Goal: Task Accomplishment & Management: Use online tool/utility

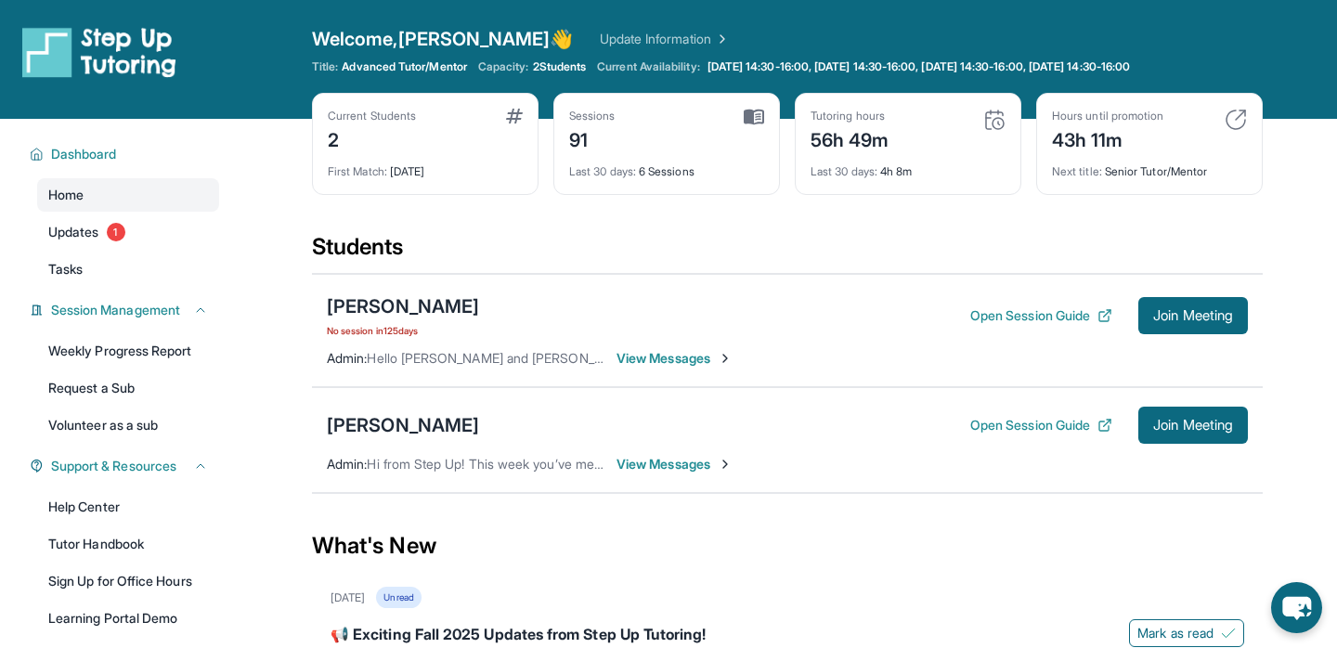
scroll to position [71, 0]
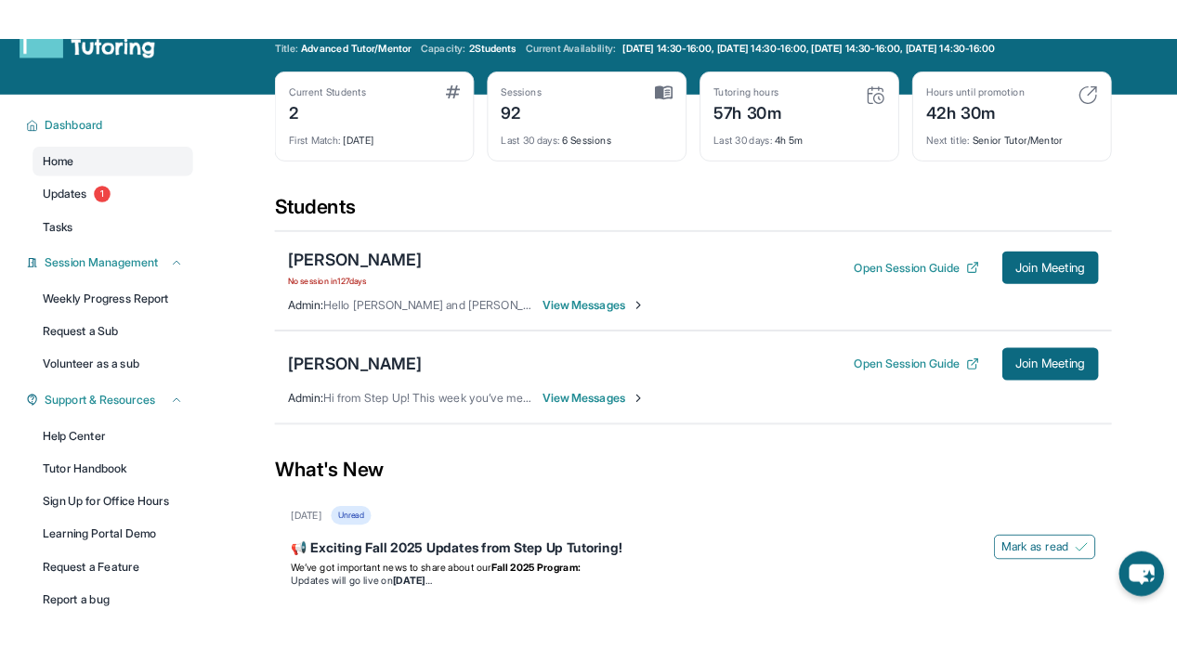
scroll to position [57, 0]
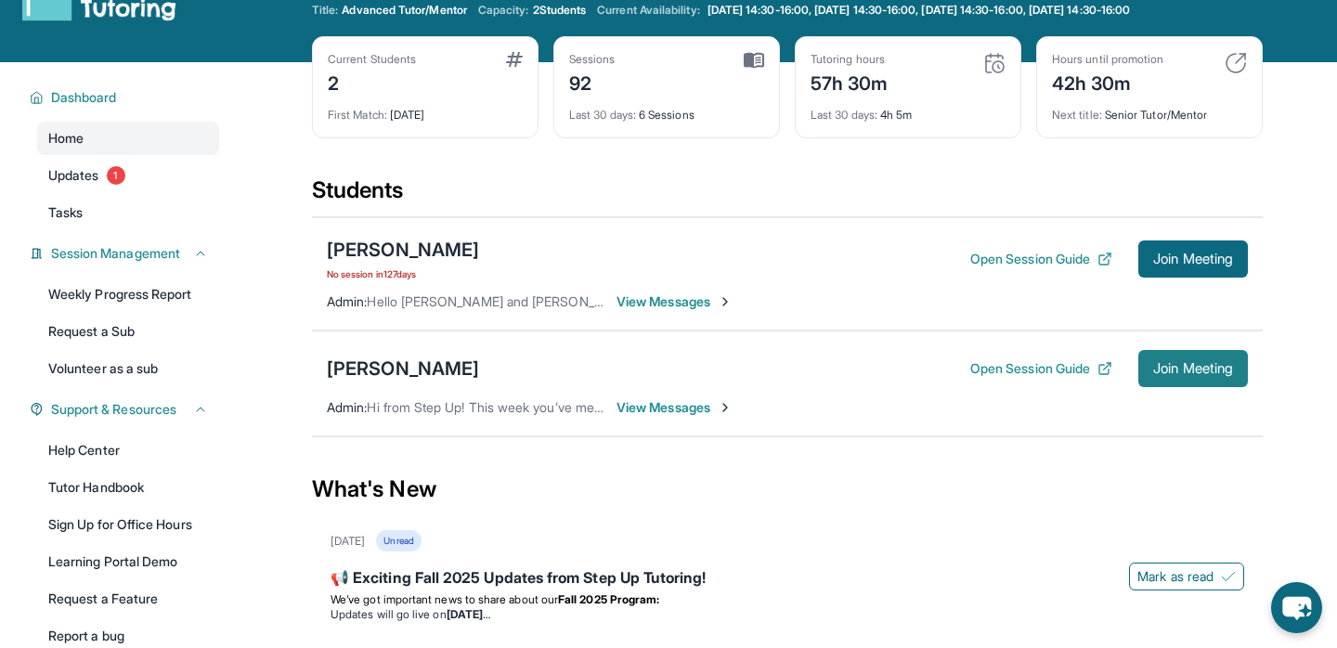
click at [1201, 368] on span "Join Meeting" at bounding box center [1193, 368] width 80 height 11
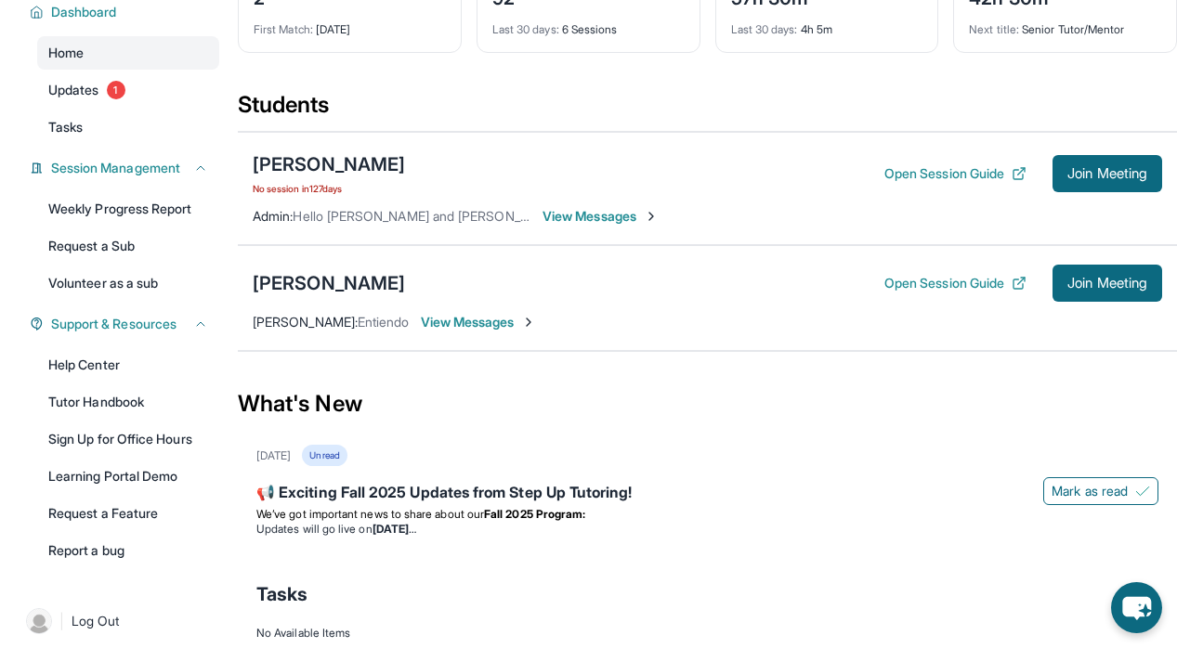
scroll to position [144, 0]
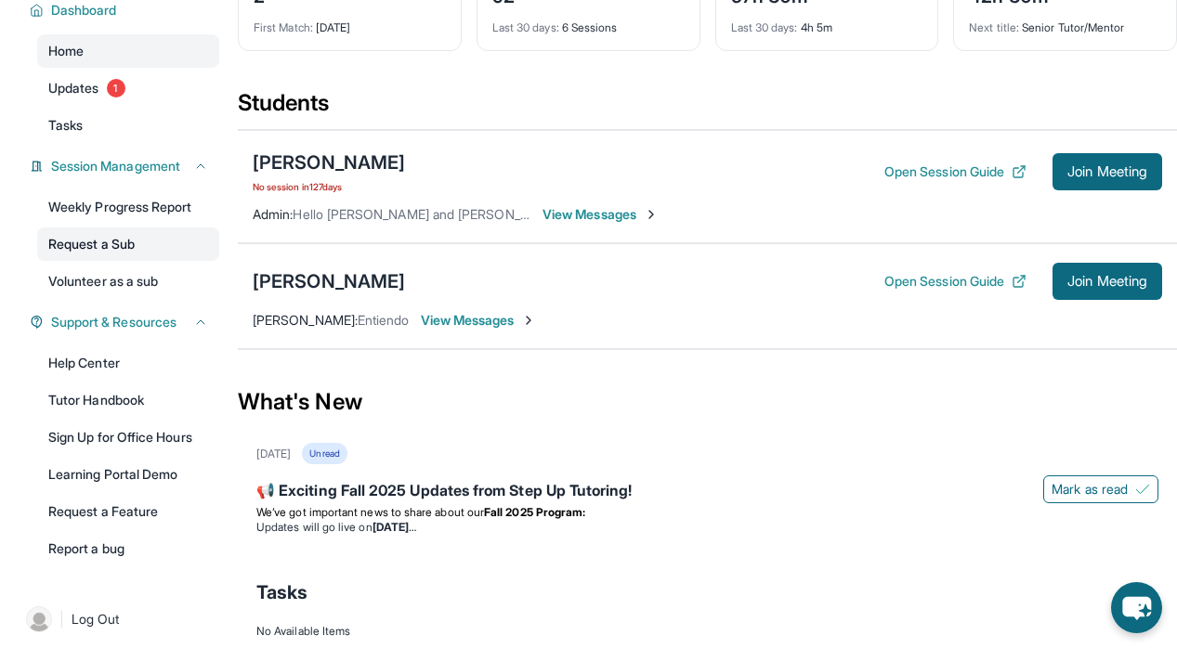
click at [92, 244] on link "Request a Sub" at bounding box center [128, 244] width 182 height 33
